Goal: Information Seeking & Learning: Learn about a topic

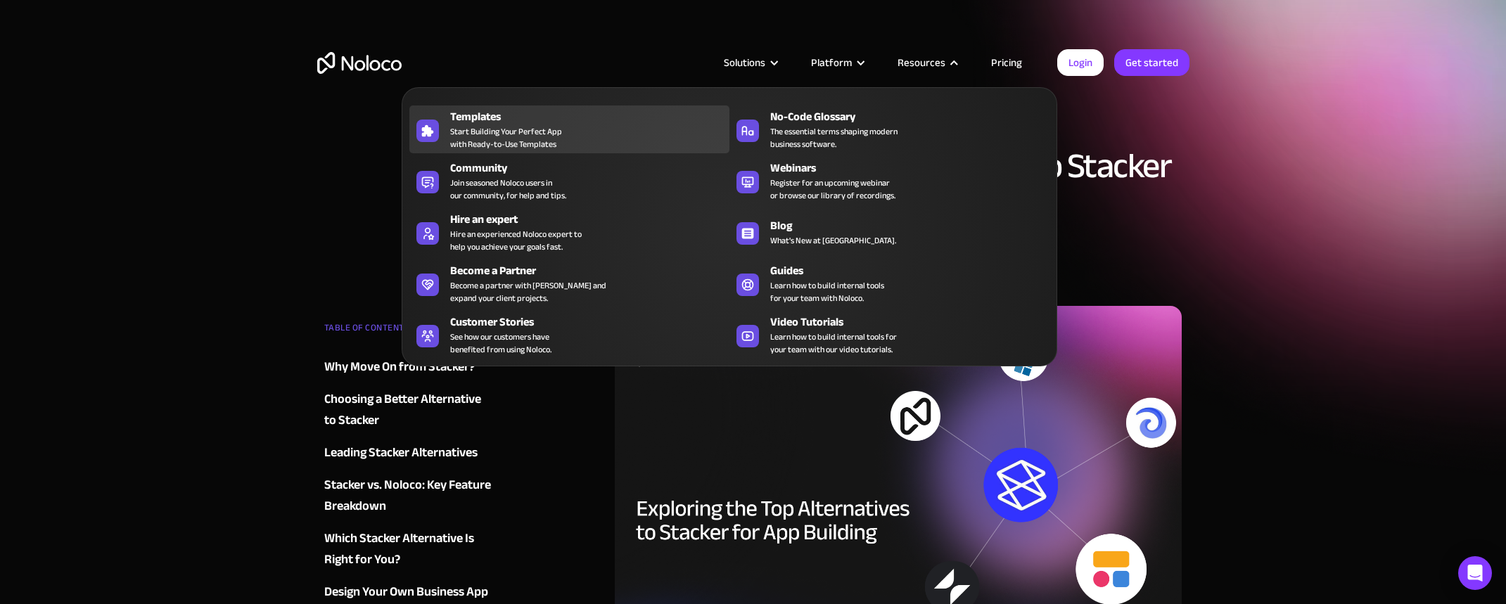
click at [554, 139] on span "Start Building Your Perfect App with Ready-to-Use Templates" at bounding box center [506, 137] width 112 height 25
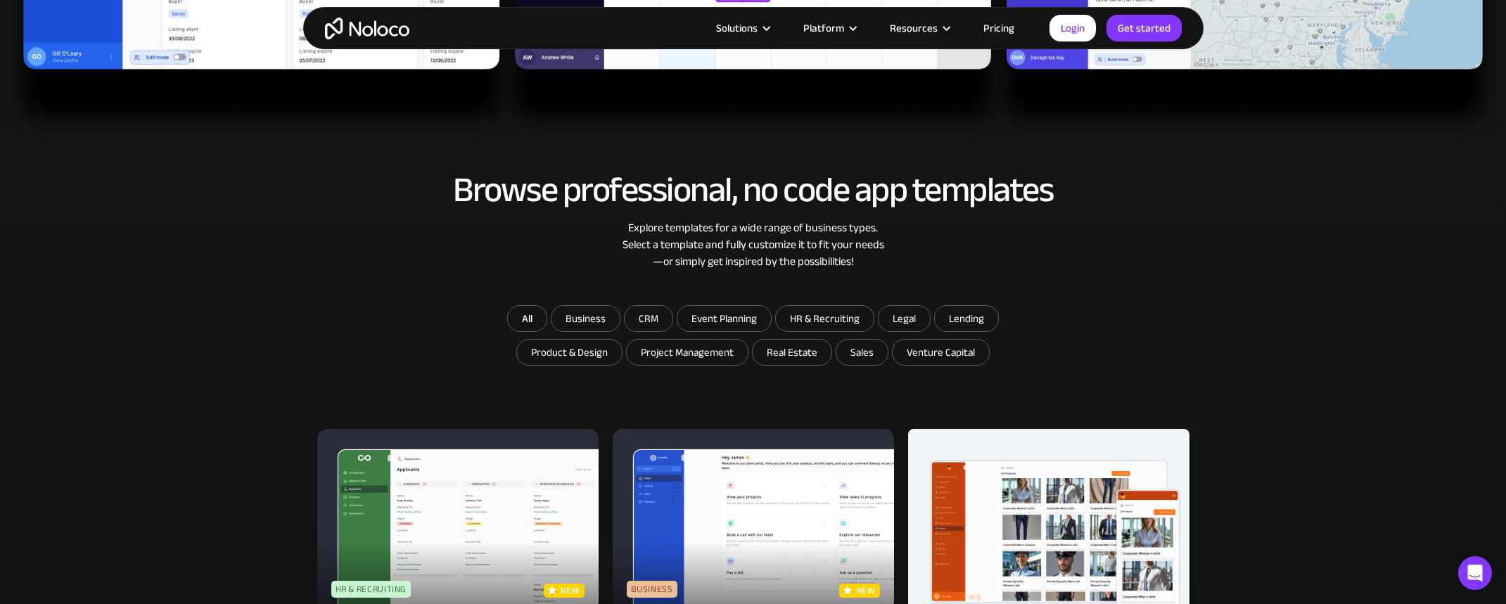
scroll to position [738, 0]
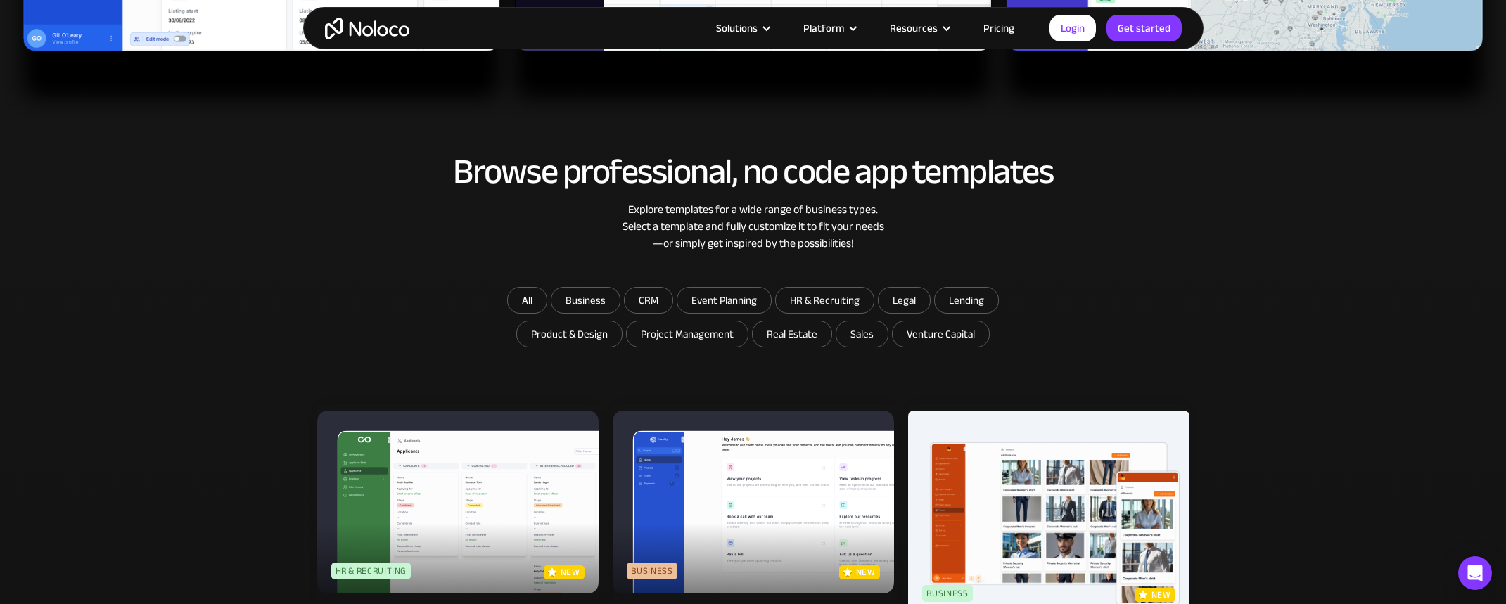
click at [620, 305] on input "CRM" at bounding box center [585, 300] width 68 height 25
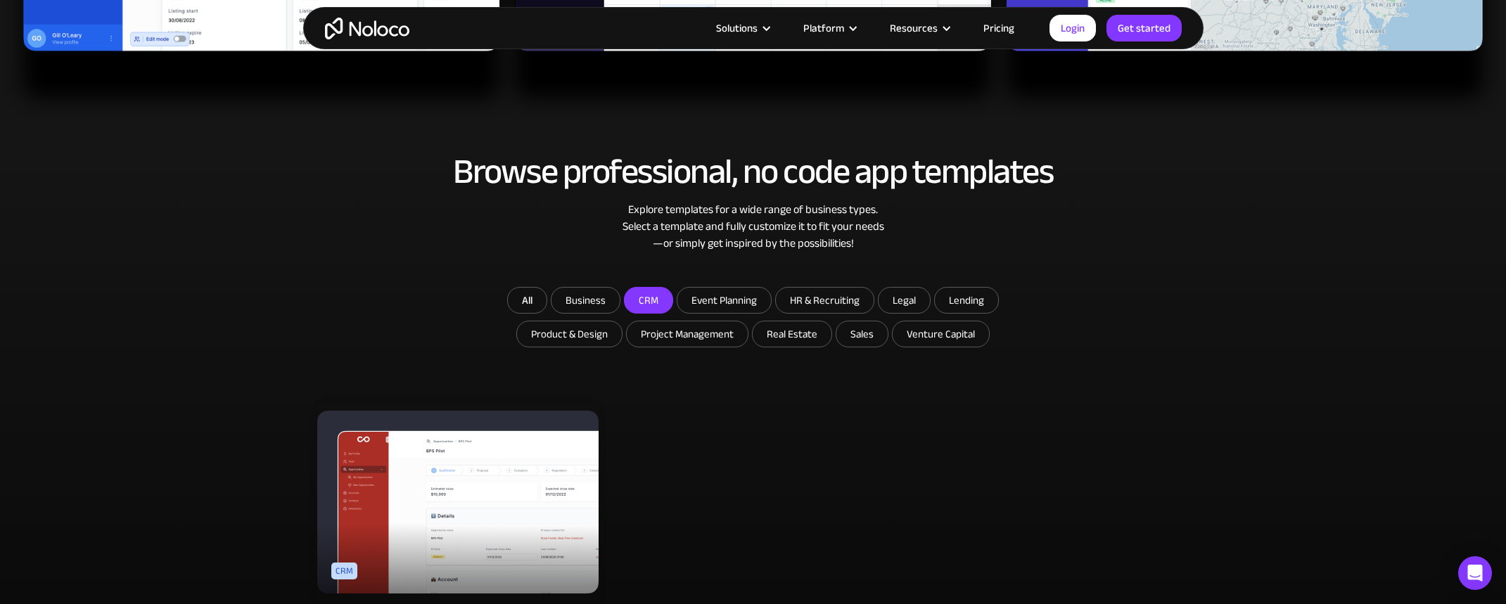
click at [633, 305] on input "CRM" at bounding box center [649, 300] width 48 height 25
checkbox input "false"
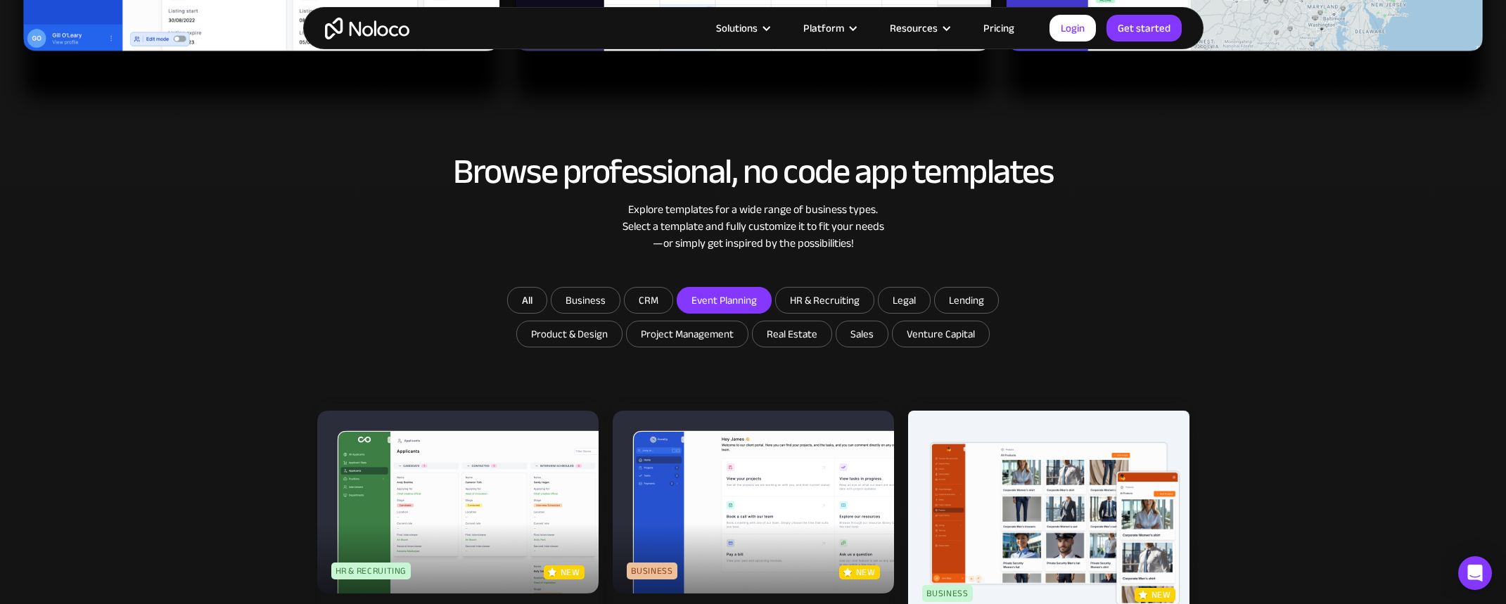
click at [620, 299] on input "Event Planning" at bounding box center [585, 300] width 68 height 25
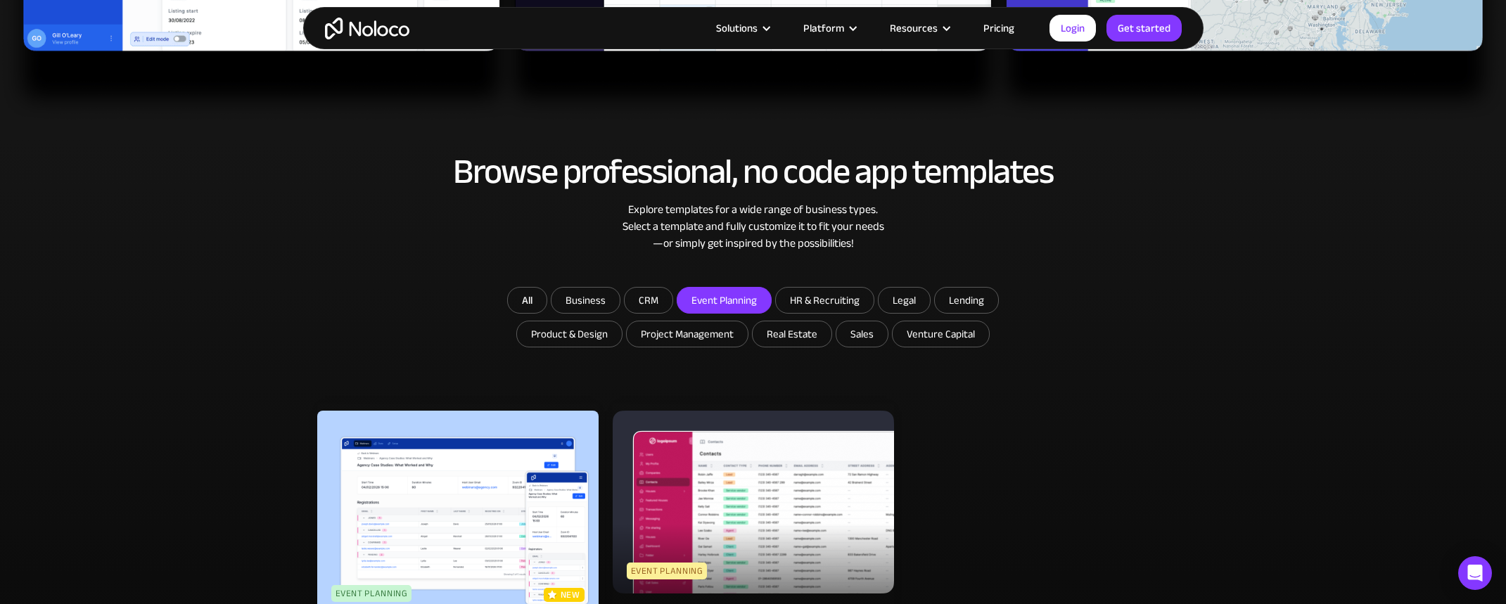
click at [753, 299] on input "Event Planning" at bounding box center [724, 300] width 94 height 25
checkbox input "false"
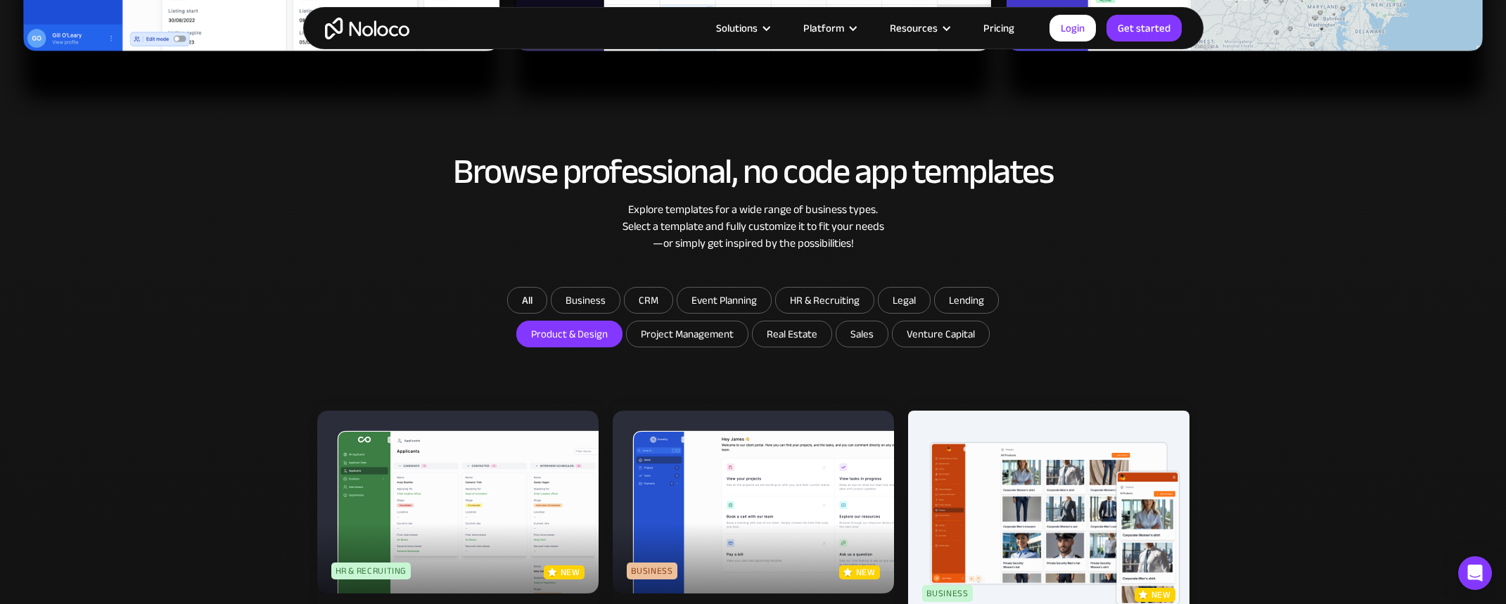
click at [573, 313] on input "Product & Design" at bounding box center [585, 300] width 68 height 25
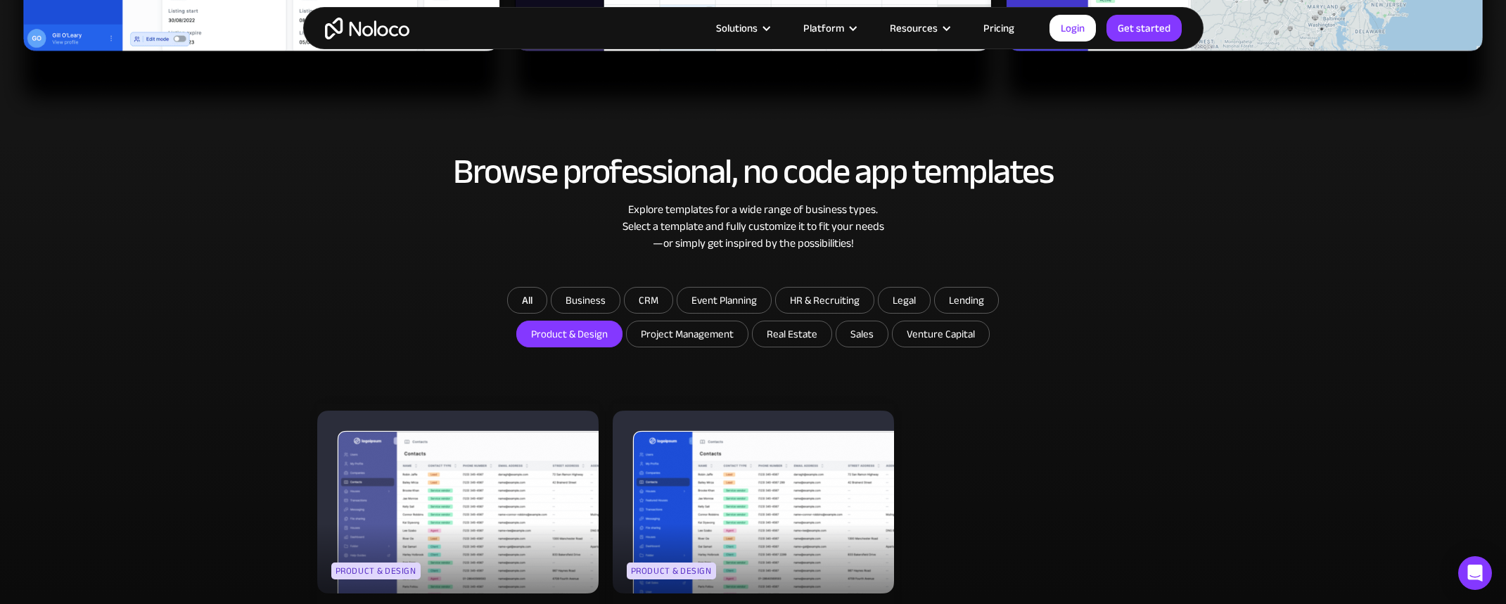
scroll to position [806, 0]
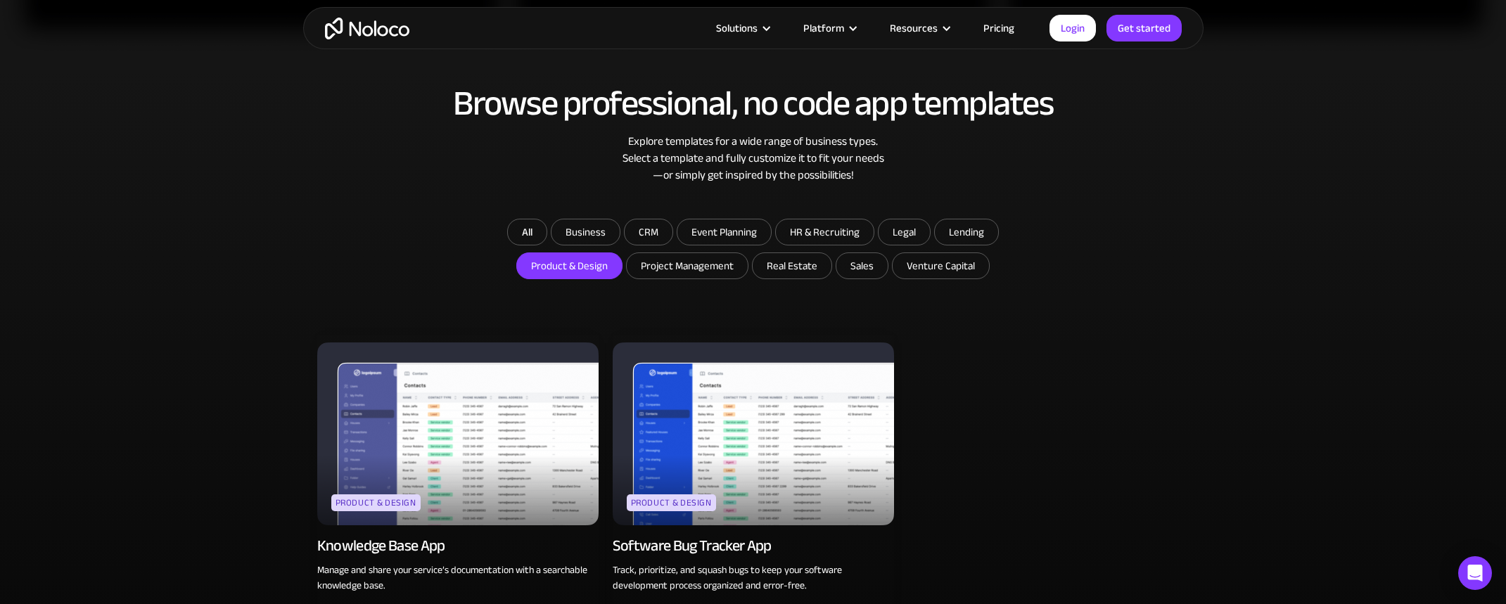
click at [584, 263] on input "Product & Design" at bounding box center [569, 265] width 105 height 25
checkbox input "false"
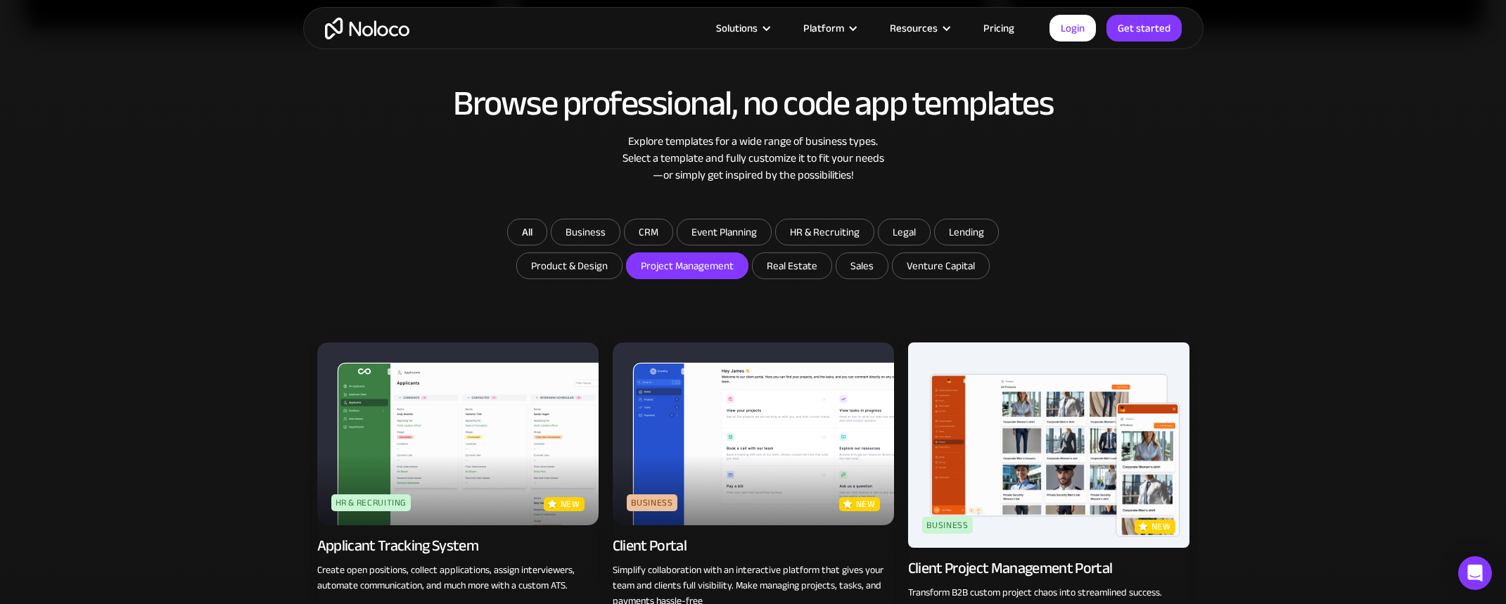
click at [620, 245] on input "Project Management" at bounding box center [585, 231] width 68 height 25
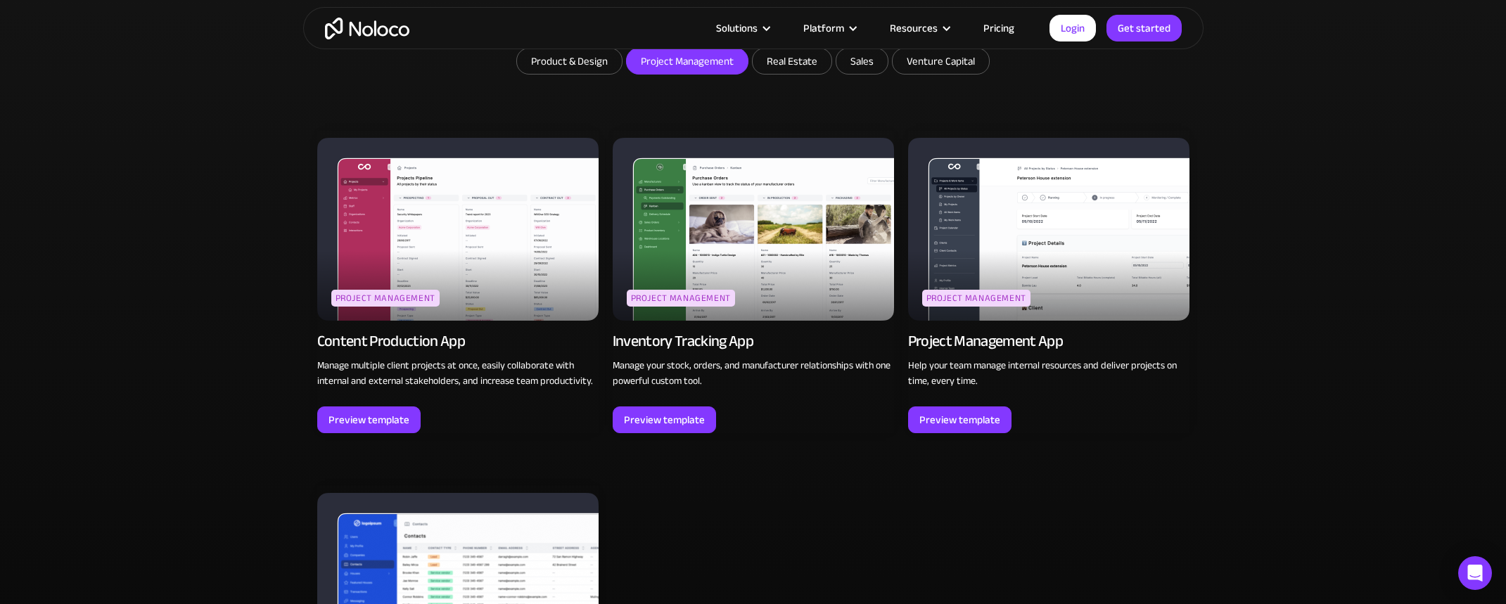
scroll to position [867, 0]
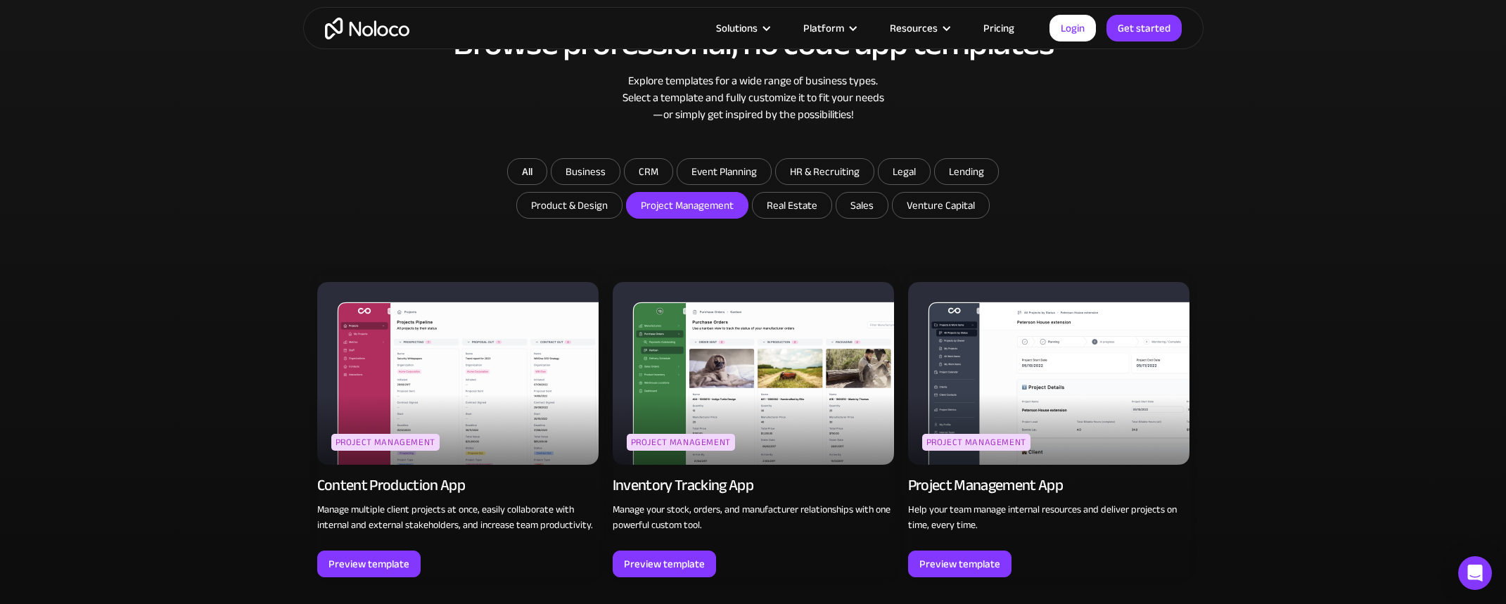
click at [729, 210] on input "Project Management" at bounding box center [687, 205] width 121 height 25
checkbox input "false"
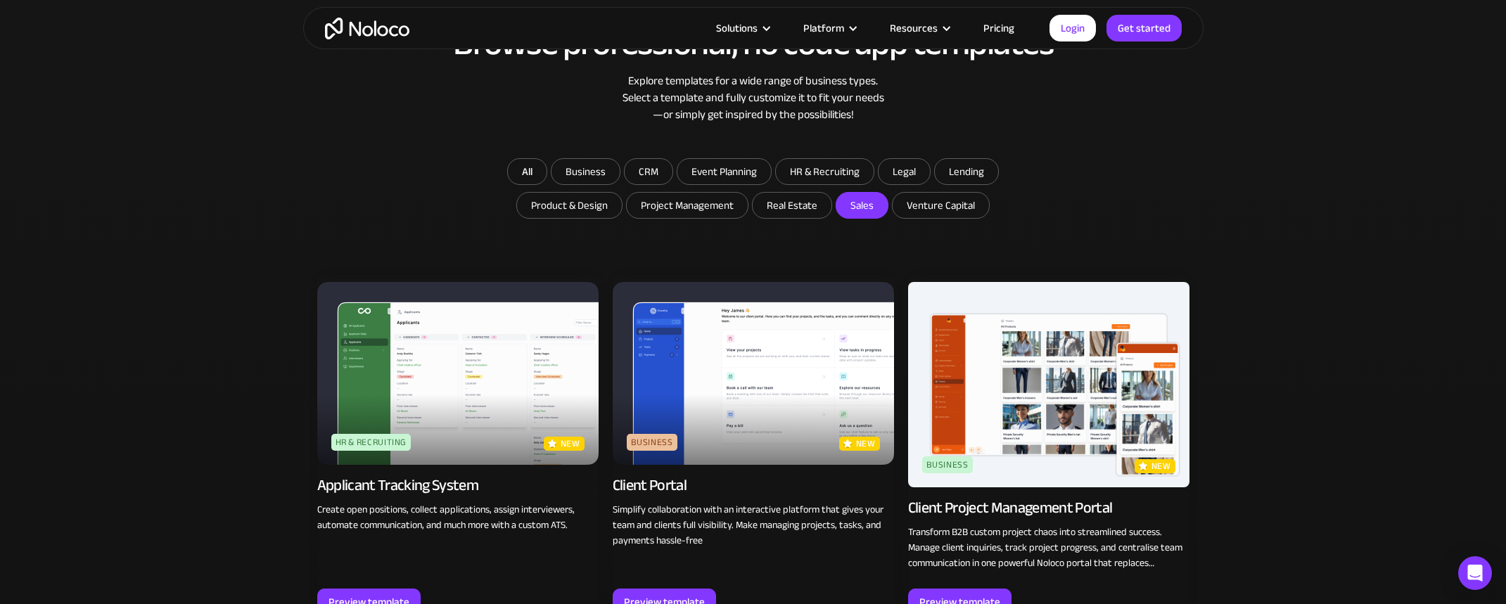
click at [831, 201] on input "Sales" at bounding box center [792, 205] width 79 height 25
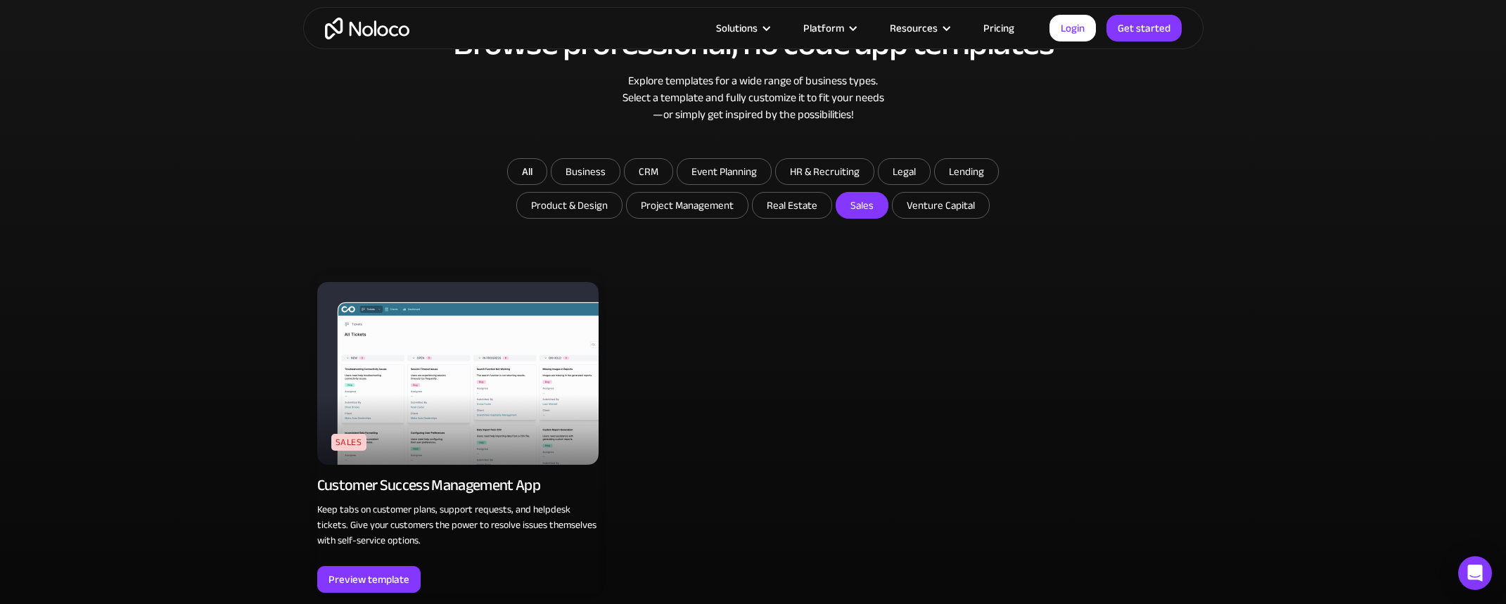
click at [850, 202] on input "Sales" at bounding box center [861, 205] width 51 height 25
checkbox input "false"
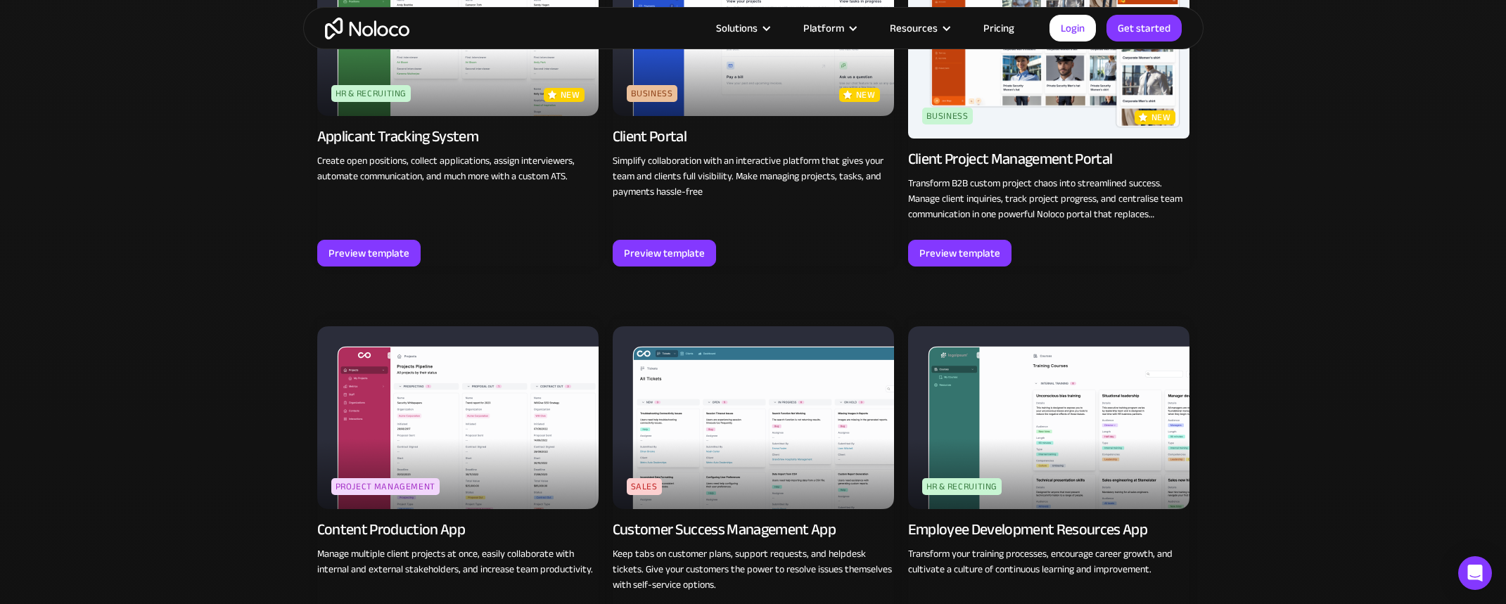
scroll to position [1288, 0]
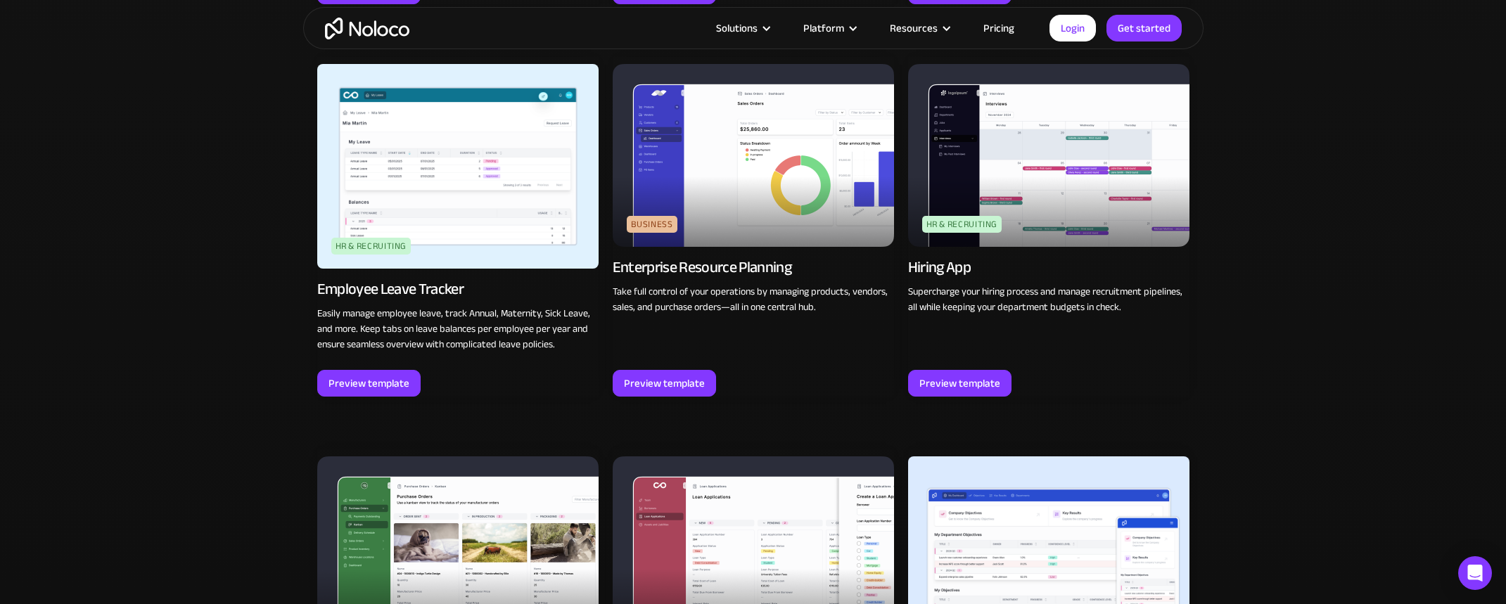
scroll to position [1921, 0]
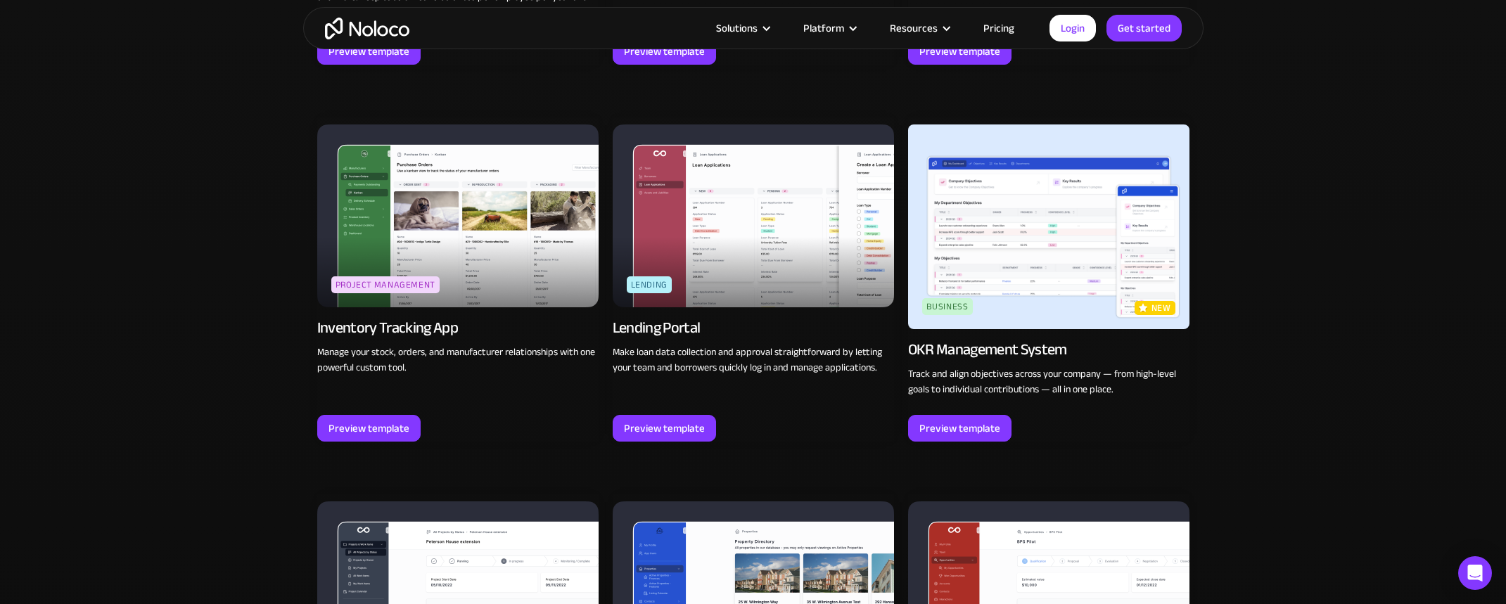
scroll to position [2252, 0]
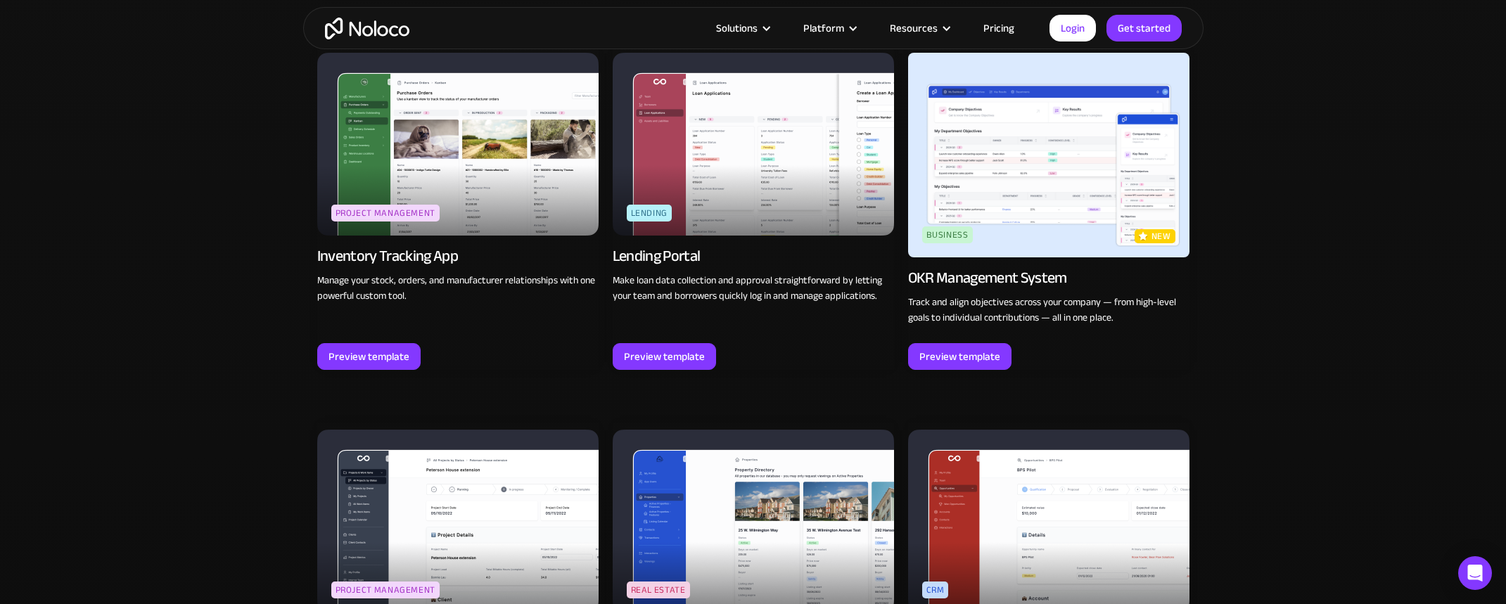
click at [1276, 440] on div "Browse professional, no code app templates Explore templates for a wide range o…" at bounding box center [753, 449] width 1506 height 3651
click at [1265, 398] on div "Browse professional, no code app templates Explore templates for a wide range o…" at bounding box center [753, 449] width 1506 height 3651
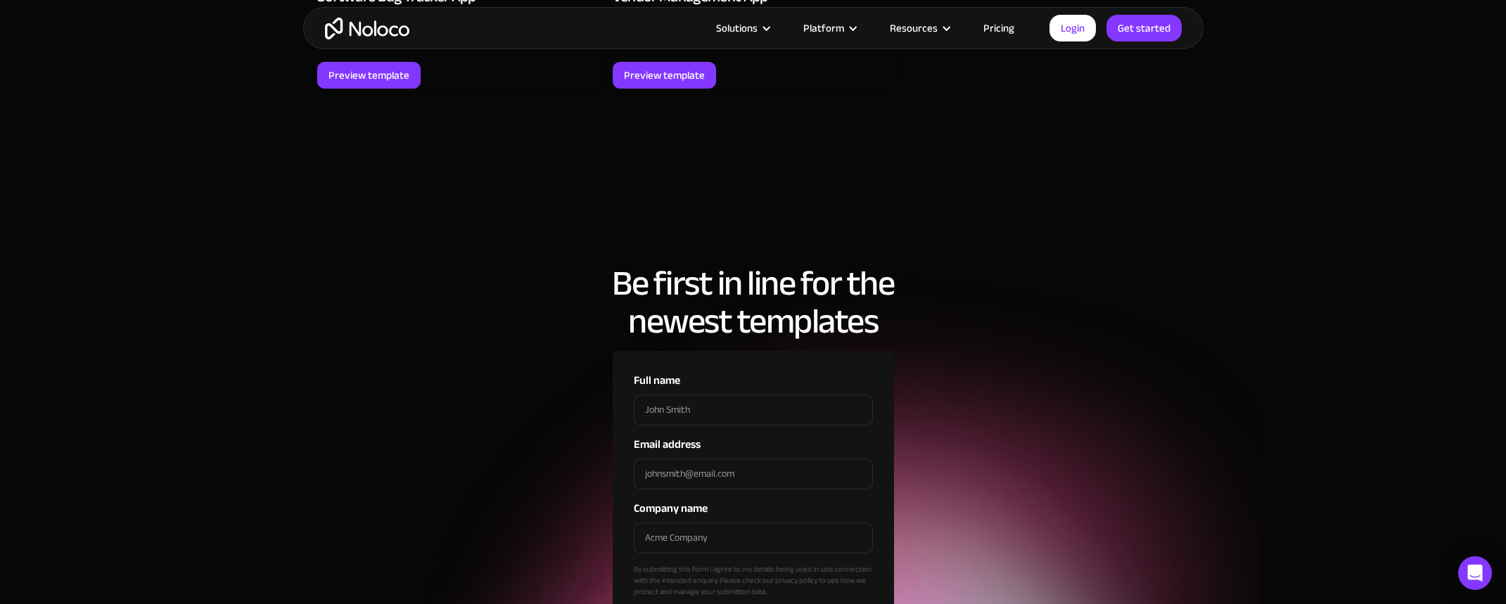
scroll to position [4421, 0]
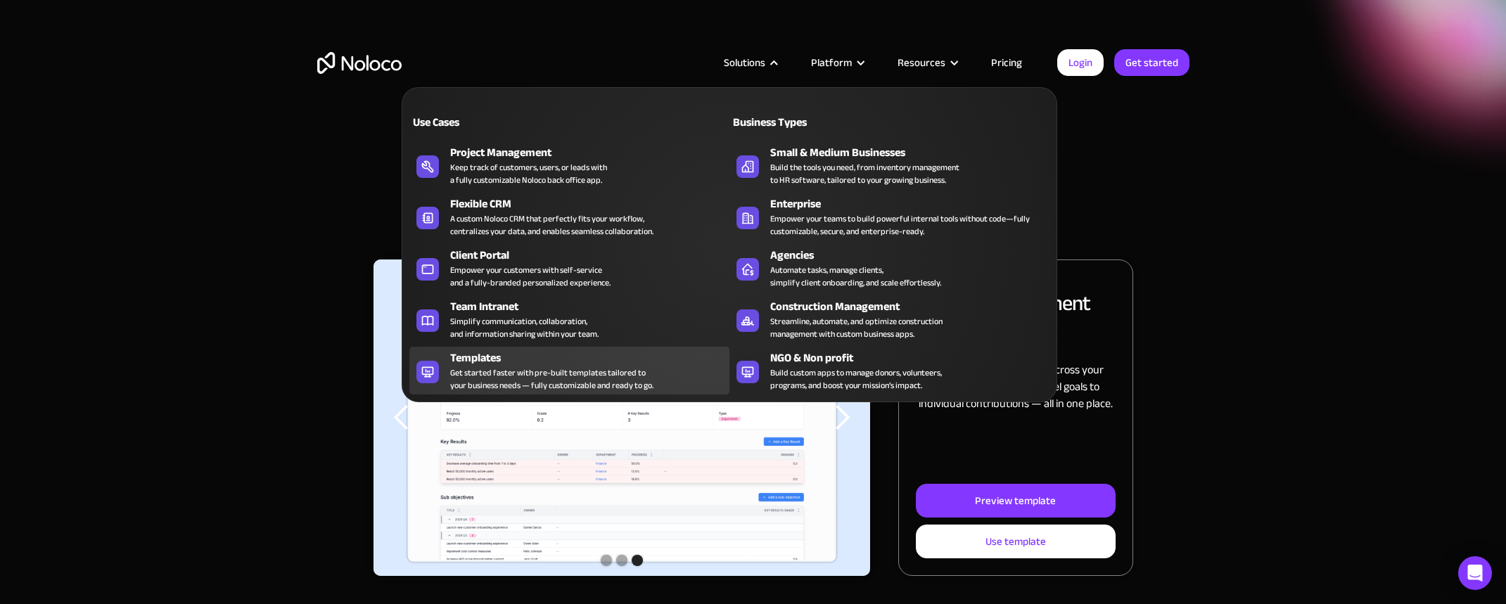
click at [511, 359] on div "Templates" at bounding box center [593, 358] width 286 height 17
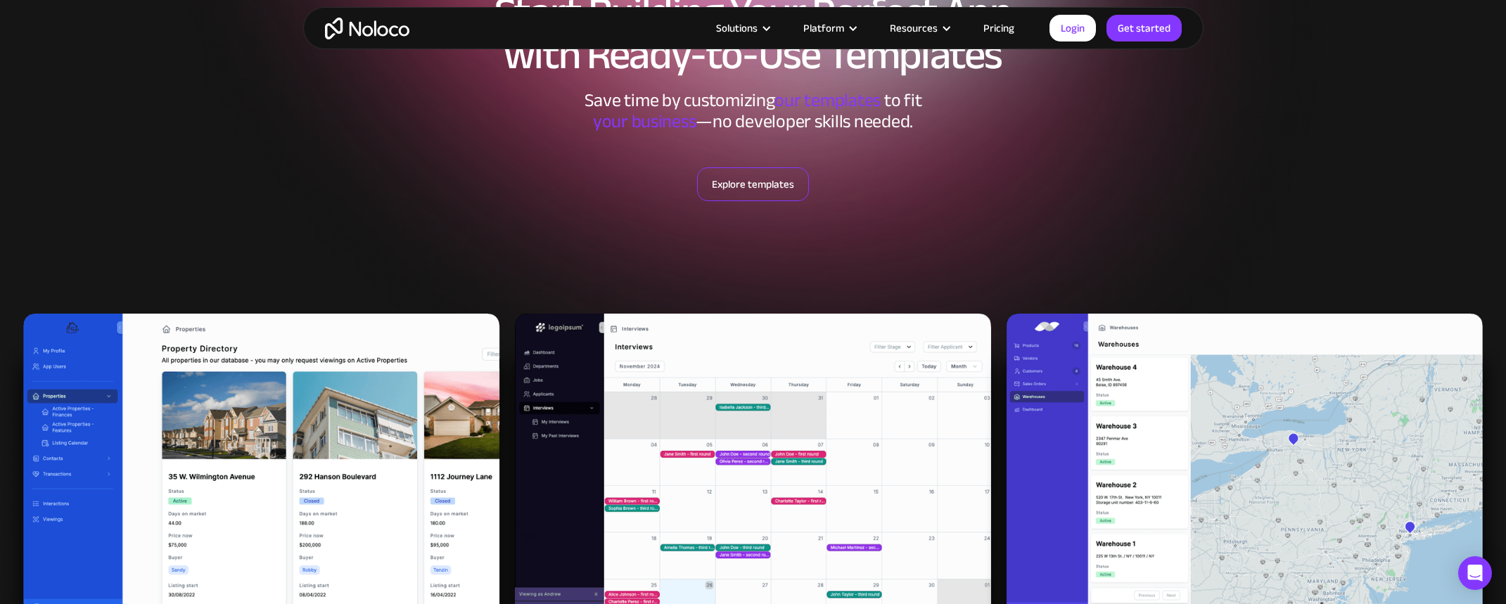
click at [780, 184] on link "Explore templates" at bounding box center [753, 184] width 112 height 34
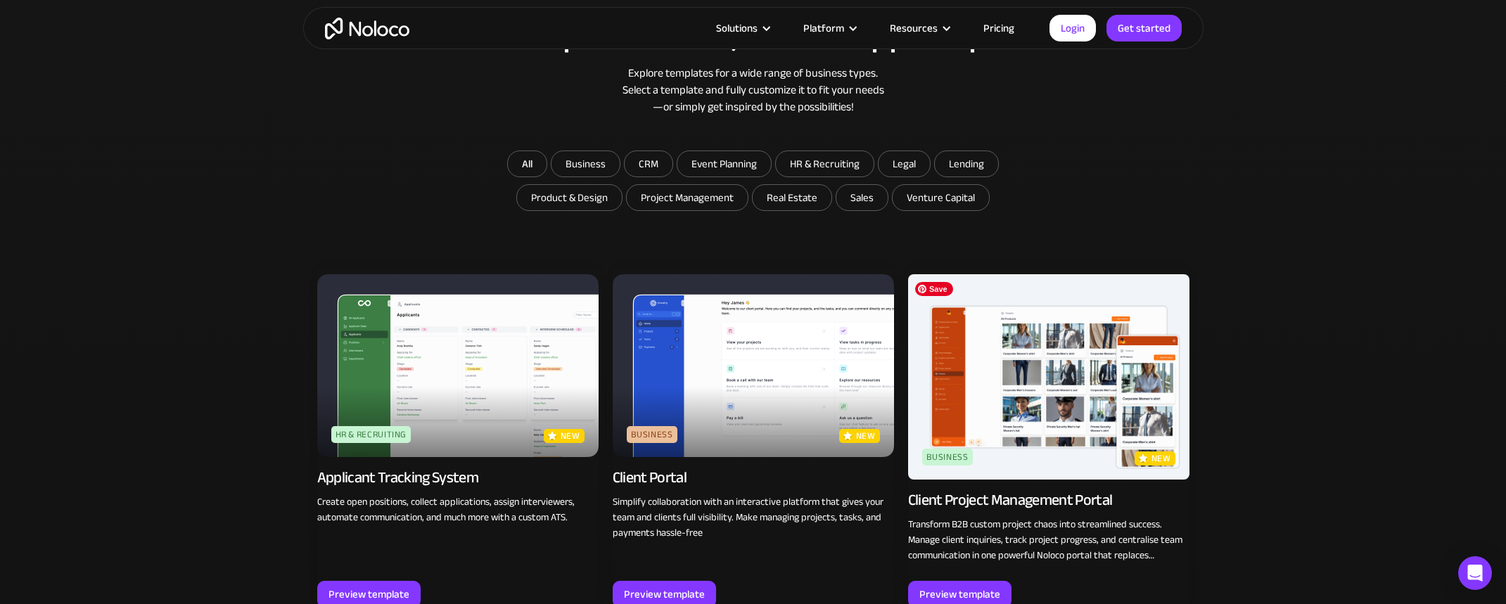
scroll to position [876, 0]
